Goal: Task Accomplishment & Management: Manage account settings

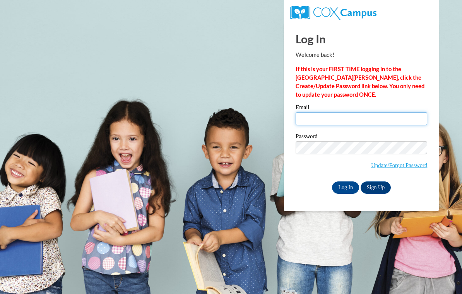
click at [344, 121] on input "Email" at bounding box center [362, 118] width 132 height 13
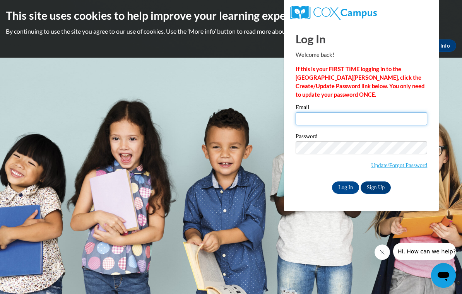
type input "[EMAIL_ADDRESS][DOMAIN_NAME]"
click at [345, 187] on input "Log In" at bounding box center [345, 187] width 27 height 12
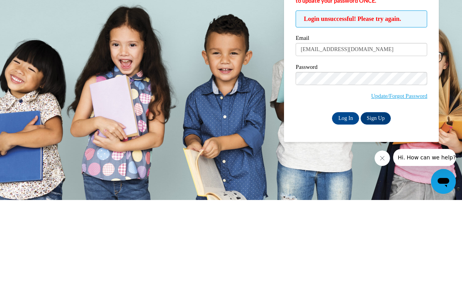
click at [343, 206] on input "Log In" at bounding box center [345, 212] width 27 height 12
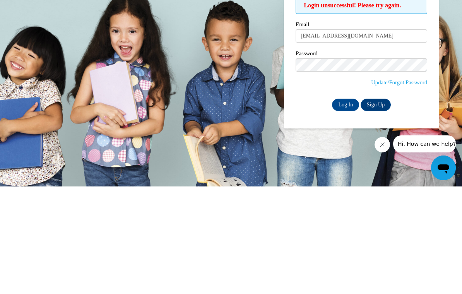
click at [347, 206] on input "Log In" at bounding box center [345, 212] width 27 height 12
